Goal: Information Seeking & Learning: Learn about a topic

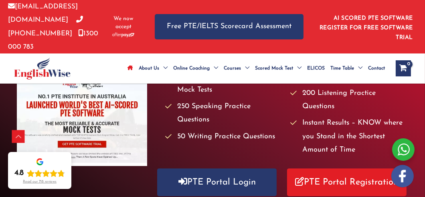
scroll to position [175, 0]
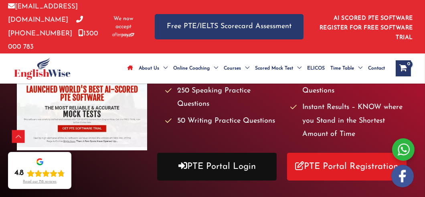
click at [251, 157] on link "PTE Portal Login" at bounding box center [217, 166] width 120 height 28
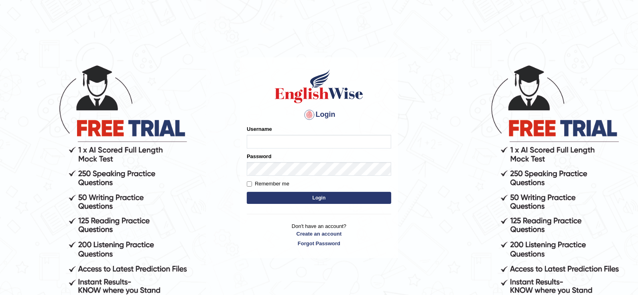
type input "0435295194"
click at [324, 198] on button "Login" at bounding box center [319, 198] width 144 height 12
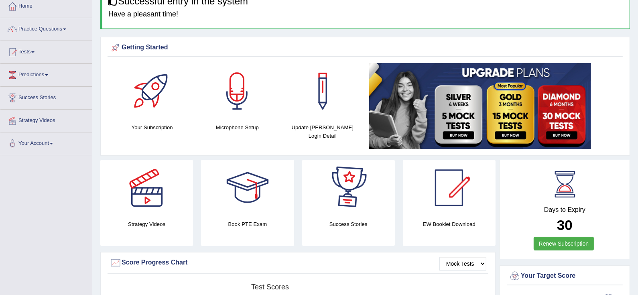
scroll to position [48, 0]
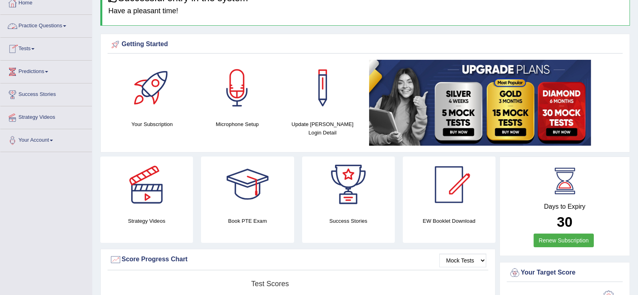
click at [62, 28] on link "Practice Questions" at bounding box center [45, 25] width 91 height 20
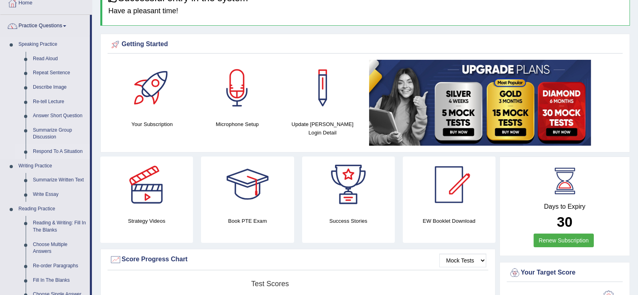
click at [52, 148] on link "Respond To A Situation" at bounding box center [59, 151] width 61 height 14
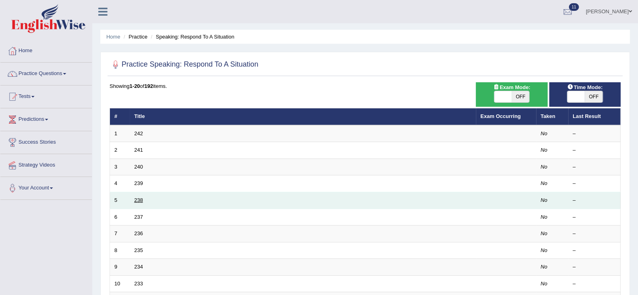
click at [138, 198] on link "238" at bounding box center [138, 200] width 9 height 6
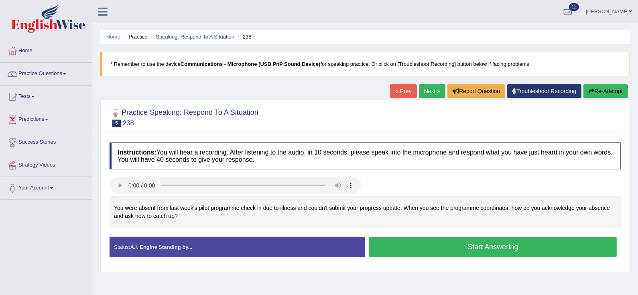
click at [438, 246] on button "Start Answering" at bounding box center [492, 247] width 247 height 20
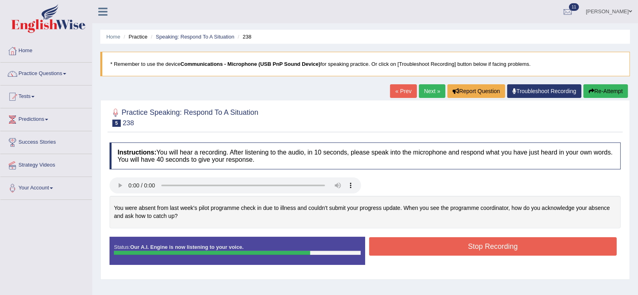
click at [438, 246] on button "Stop Recording" at bounding box center [492, 246] width 247 height 18
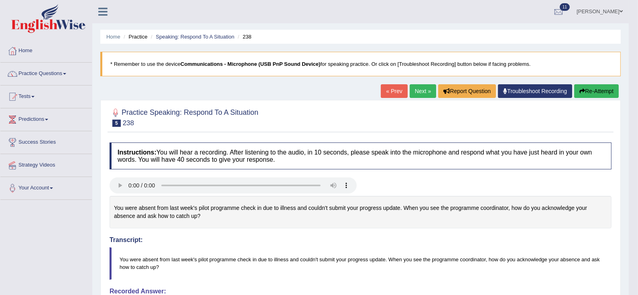
click at [587, 89] on button "Re-Attempt" at bounding box center [596, 91] width 45 height 14
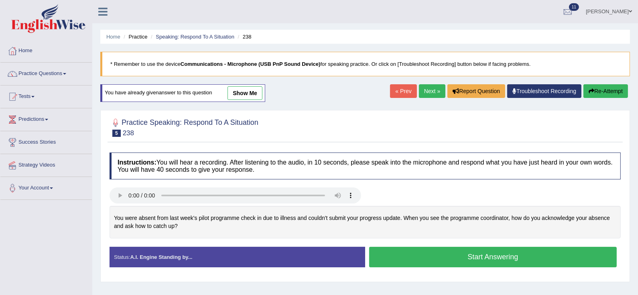
click at [423, 258] on button "Start Answering" at bounding box center [492, 257] width 247 height 20
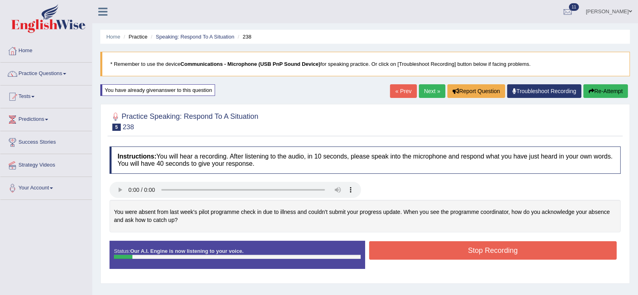
click at [423, 258] on button "Stop Recording" at bounding box center [492, 250] width 247 height 18
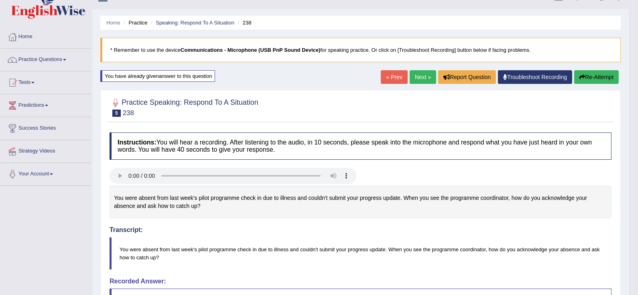
scroll to position [8, 0]
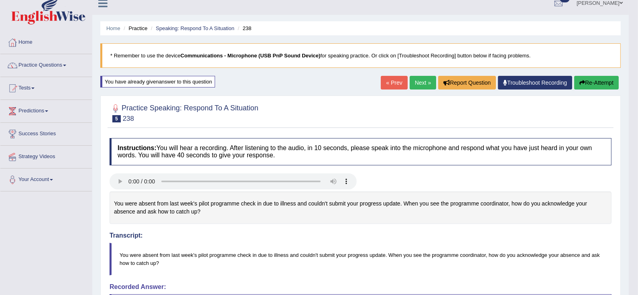
click at [594, 79] on button "Re-Attempt" at bounding box center [596, 83] width 45 height 14
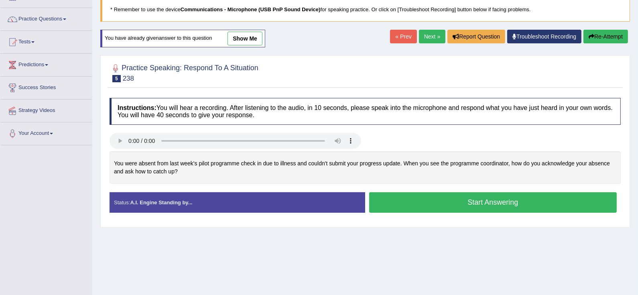
scroll to position [56, 0]
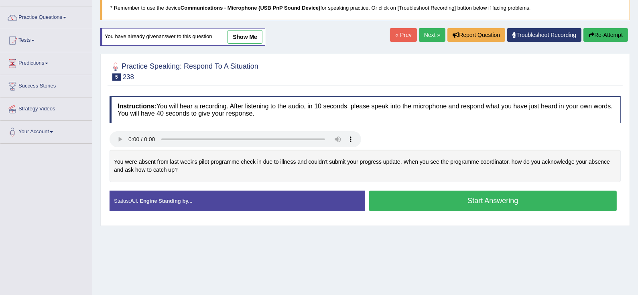
click at [432, 198] on button "Start Answering" at bounding box center [492, 201] width 247 height 20
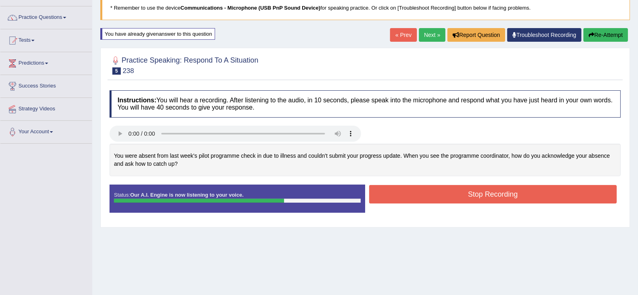
click at [432, 198] on button "Stop Recording" at bounding box center [492, 194] width 247 height 18
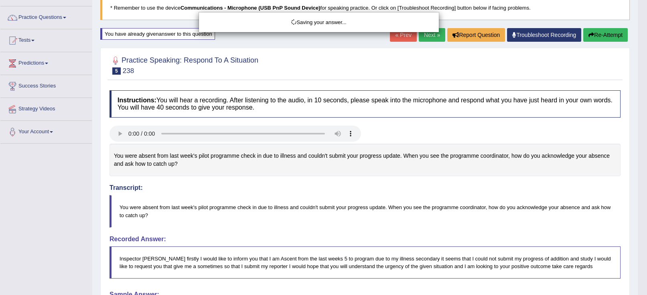
click at [31, 194] on div "Saving your answer..." at bounding box center [323, 147] width 647 height 295
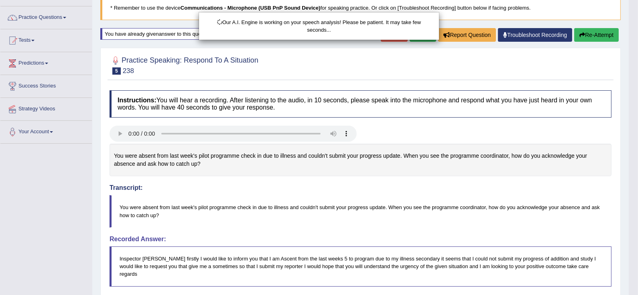
click at [31, 194] on div "Our A.I. Engine is working on your speech analysis! Please be patient. It may t…" at bounding box center [319, 147] width 638 height 295
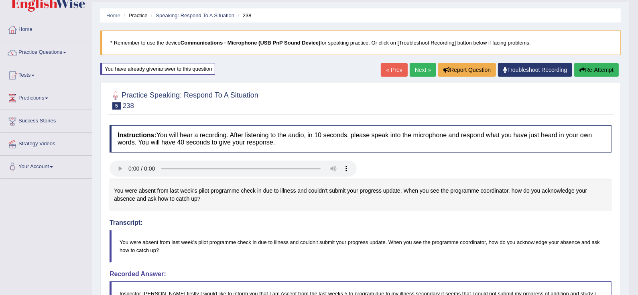
scroll to position [0, 0]
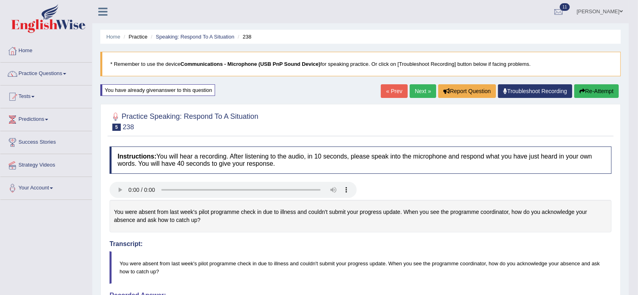
click at [598, 93] on button "Re-Attempt" at bounding box center [596, 91] width 45 height 14
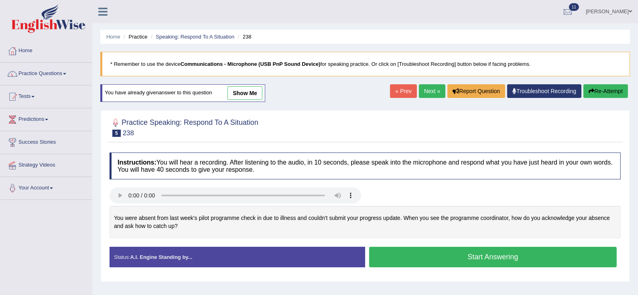
click at [527, 255] on button "Start Answering" at bounding box center [492, 257] width 247 height 20
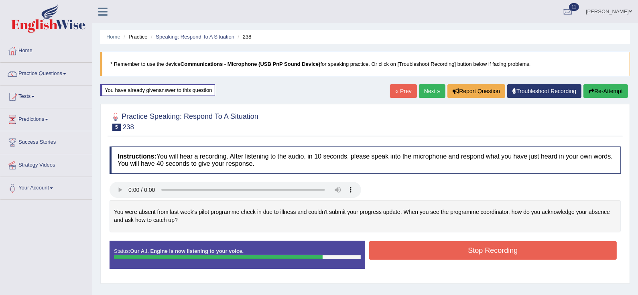
click at [527, 255] on button "Stop Recording" at bounding box center [492, 250] width 247 height 18
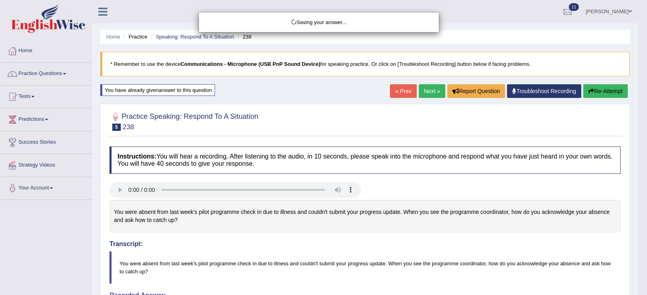
click at [45, 228] on div "Saving your answer..." at bounding box center [323, 147] width 647 height 295
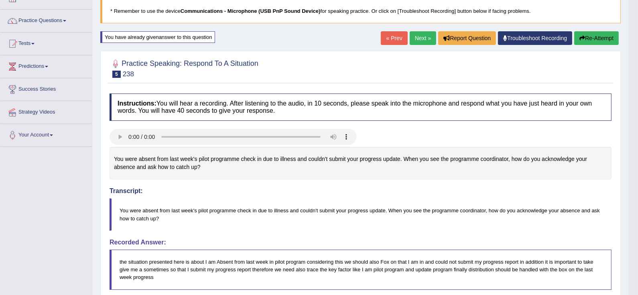
scroll to position [48, 0]
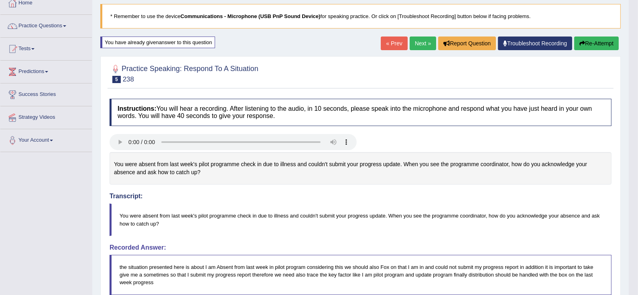
click at [595, 43] on button "Re-Attempt" at bounding box center [596, 43] width 45 height 14
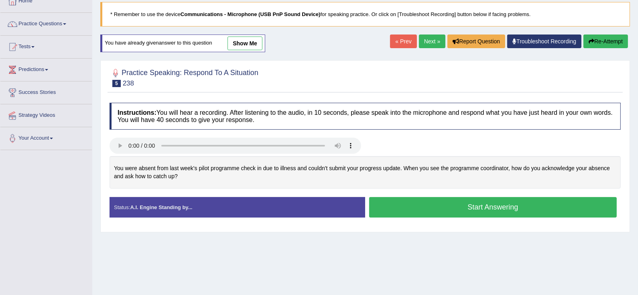
click at [552, 210] on button "Start Answering" at bounding box center [492, 207] width 247 height 20
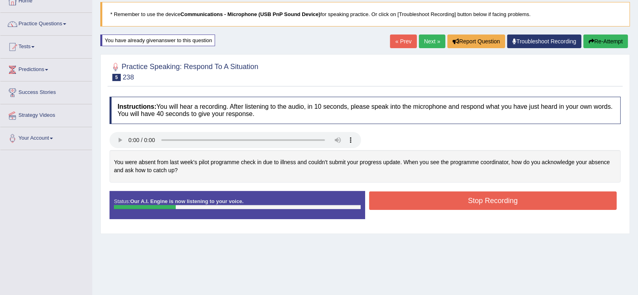
scroll to position [48, 0]
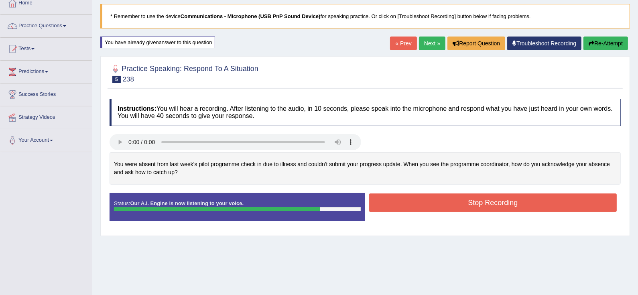
click at [549, 207] on button "Stop Recording" at bounding box center [492, 202] width 247 height 18
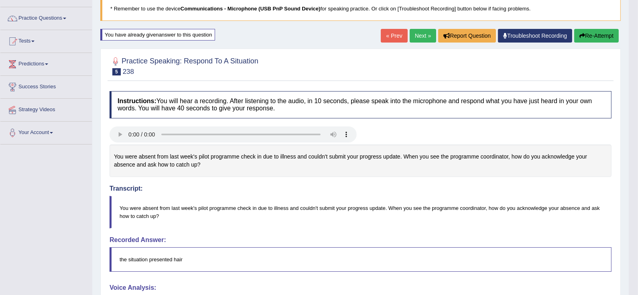
scroll to position [54, 0]
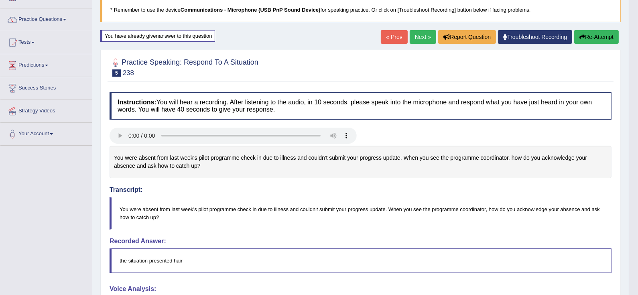
click at [592, 38] on button "Re-Attempt" at bounding box center [596, 37] width 45 height 14
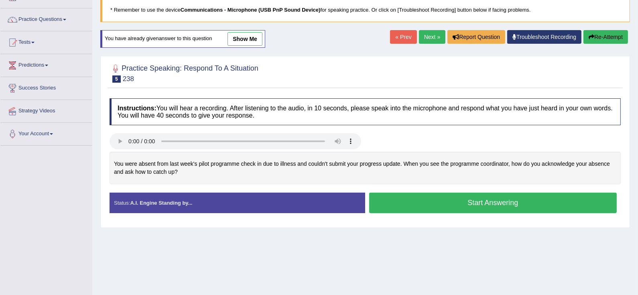
click at [543, 201] on button "Start Answering" at bounding box center [492, 203] width 247 height 20
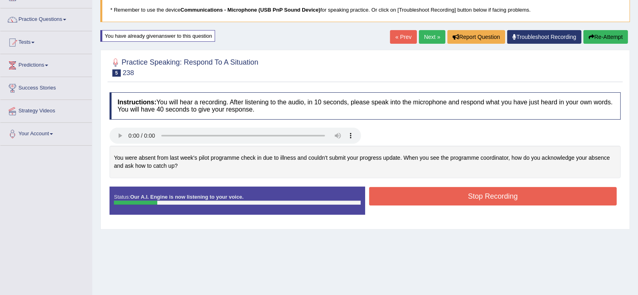
click at [397, 35] on link "« Prev" at bounding box center [403, 37] width 26 height 14
click at [480, 198] on button "Stop Recording" at bounding box center [492, 196] width 247 height 18
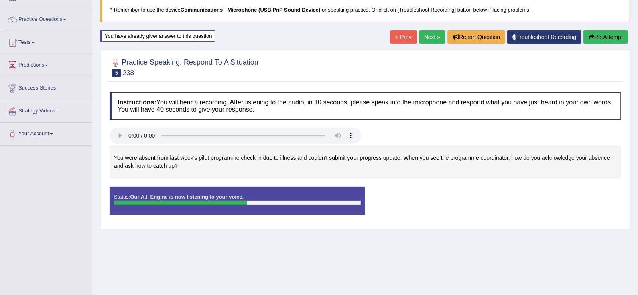
click at [605, 40] on button "Re-Attempt" at bounding box center [605, 37] width 45 height 14
click at [594, 34] on button "Re-Attempt" at bounding box center [605, 37] width 45 height 14
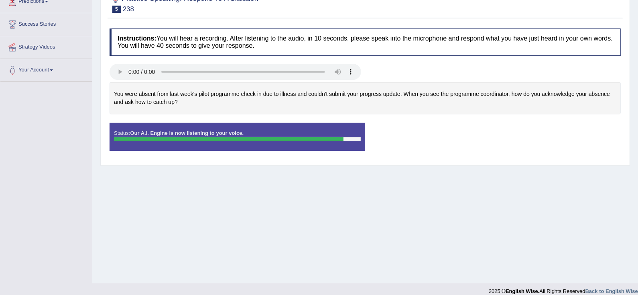
scroll to position [126, 0]
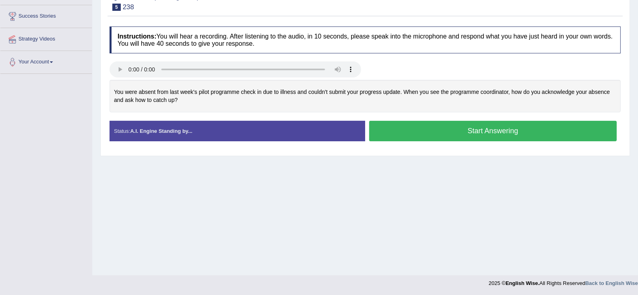
click at [471, 128] on button "Start Answering" at bounding box center [492, 131] width 247 height 20
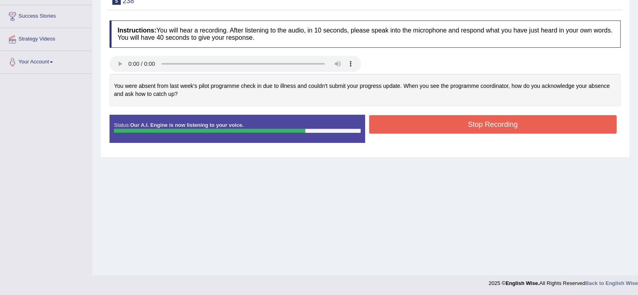
click at [470, 121] on button "Stop Recording" at bounding box center [492, 124] width 247 height 18
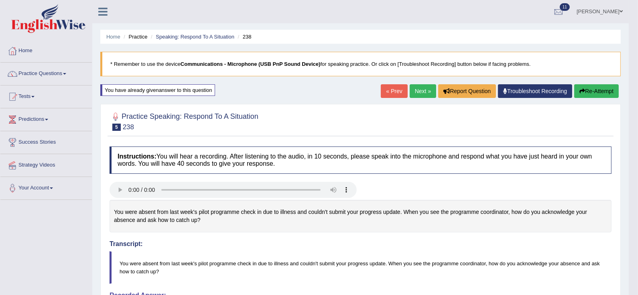
click at [593, 89] on button "Re-Attempt" at bounding box center [596, 91] width 45 height 14
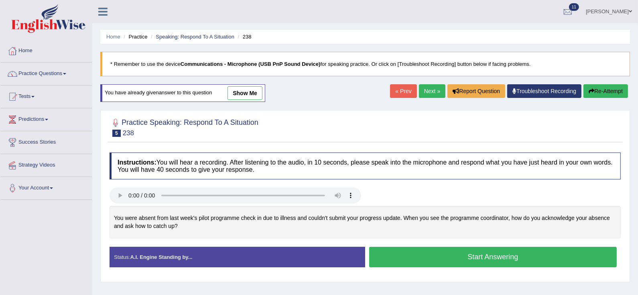
click at [509, 257] on button "Start Answering" at bounding box center [492, 257] width 247 height 20
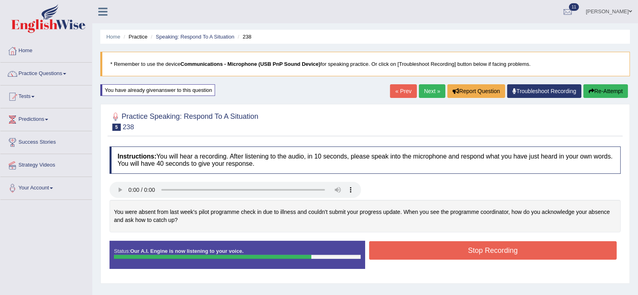
click at [509, 257] on button "Stop Recording" at bounding box center [492, 250] width 247 height 18
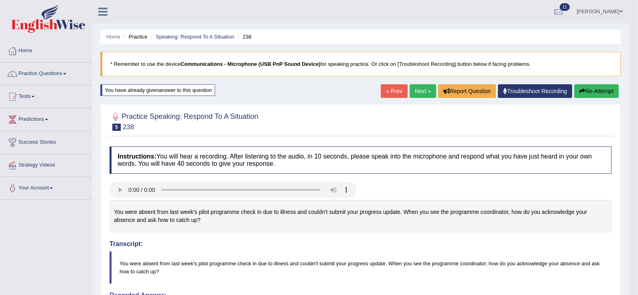
click at [590, 91] on button "Re-Attempt" at bounding box center [596, 91] width 45 height 14
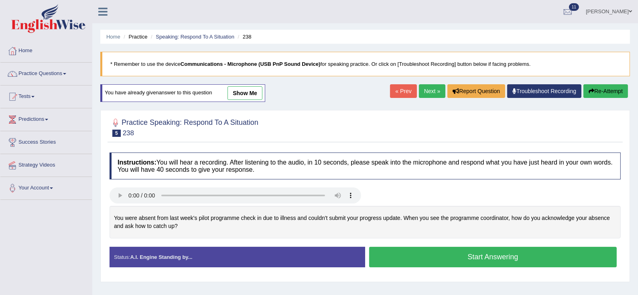
click at [483, 252] on button "Start Answering" at bounding box center [492, 257] width 247 height 20
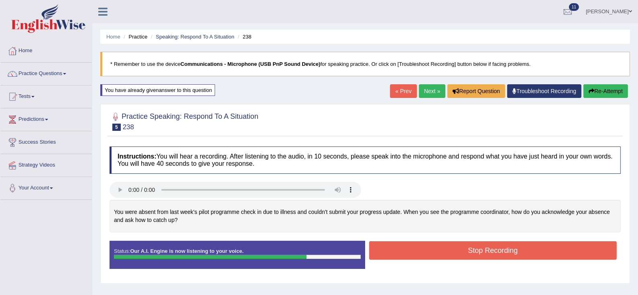
click at [483, 252] on button "Stop Recording" at bounding box center [492, 250] width 247 height 18
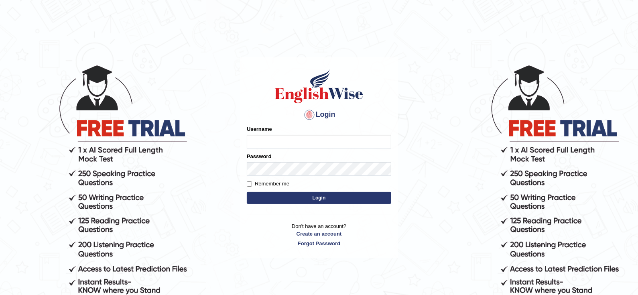
type input "0435295194"
click at [330, 199] on button "Login" at bounding box center [319, 198] width 144 height 12
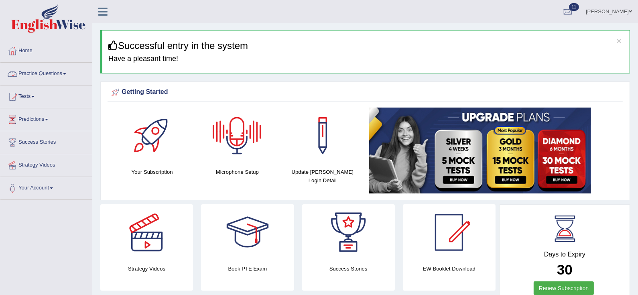
click at [63, 76] on link "Practice Questions" at bounding box center [45, 73] width 91 height 20
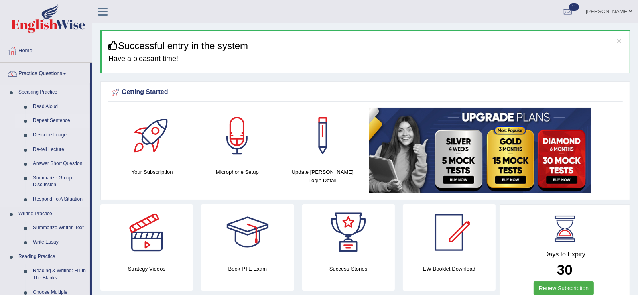
click at [50, 118] on link "Repeat Sentence" at bounding box center [59, 121] width 61 height 14
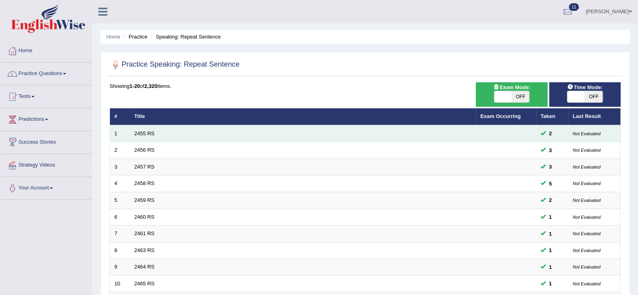
click at [133, 136] on td "2455 RS" at bounding box center [303, 133] width 346 height 17
click at [142, 134] on link "2455 RS" at bounding box center [144, 133] width 20 height 6
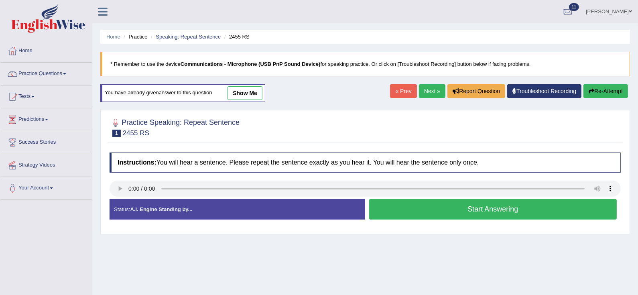
click at [402, 215] on button "Start Answering" at bounding box center [492, 209] width 247 height 20
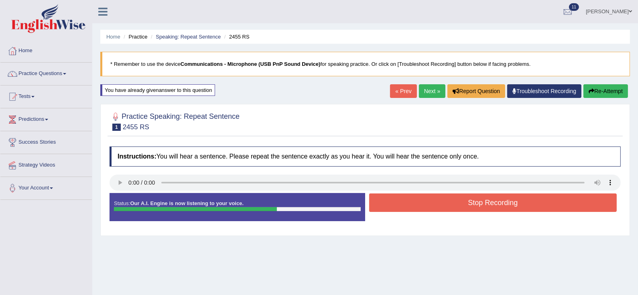
click at [403, 199] on button "Stop Recording" at bounding box center [492, 202] width 247 height 18
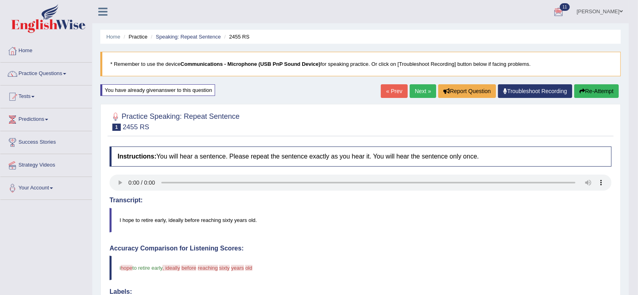
click at [427, 86] on link "Next »" at bounding box center [422, 91] width 26 height 14
